Goal: Find specific page/section: Find specific page/section

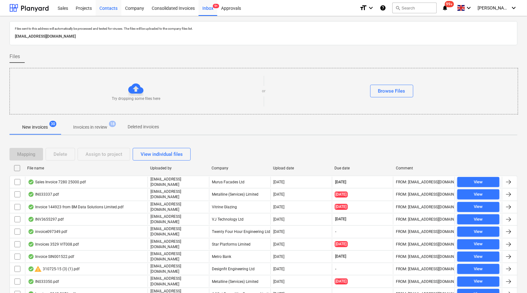
click at [105, 9] on div "Contacts" at bounding box center [109, 8] width 26 height 16
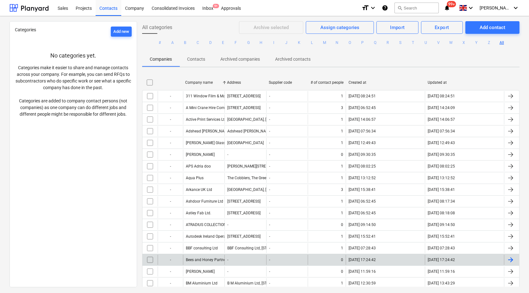
click at [147, 260] on input "checkbox" at bounding box center [150, 260] width 10 height 10
click at [148, 258] on input "checkbox" at bounding box center [150, 260] width 10 height 10
click at [398, 40] on button "S" at bounding box center [401, 43] width 8 height 8
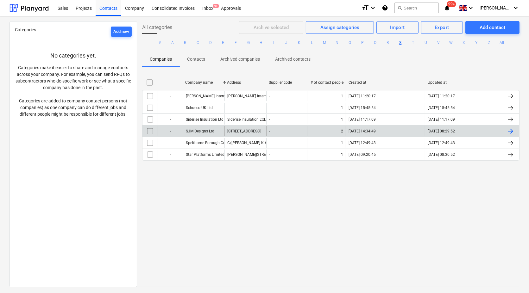
click at [202, 127] on div "SJM Designs Ltd" at bounding box center [203, 131] width 41 height 10
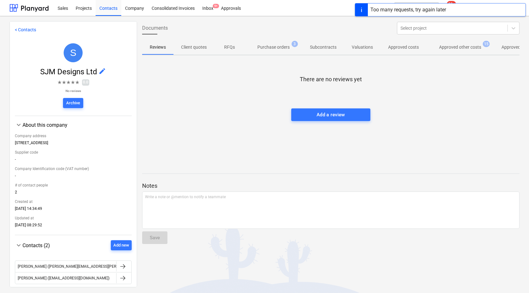
click at [470, 47] on p "Approved other costs" at bounding box center [460, 47] width 42 height 7
